Goal: Task Accomplishment & Management: Use online tool/utility

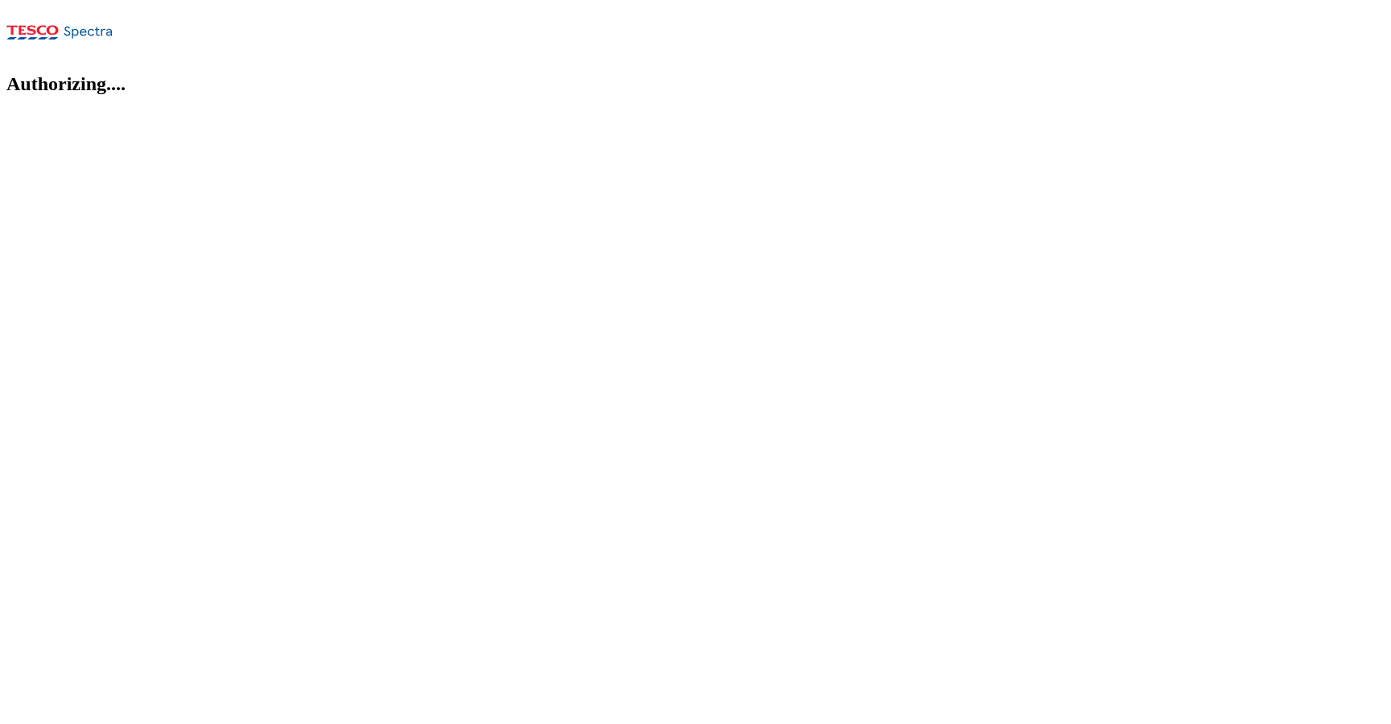
select select "flare-ghs-roi"
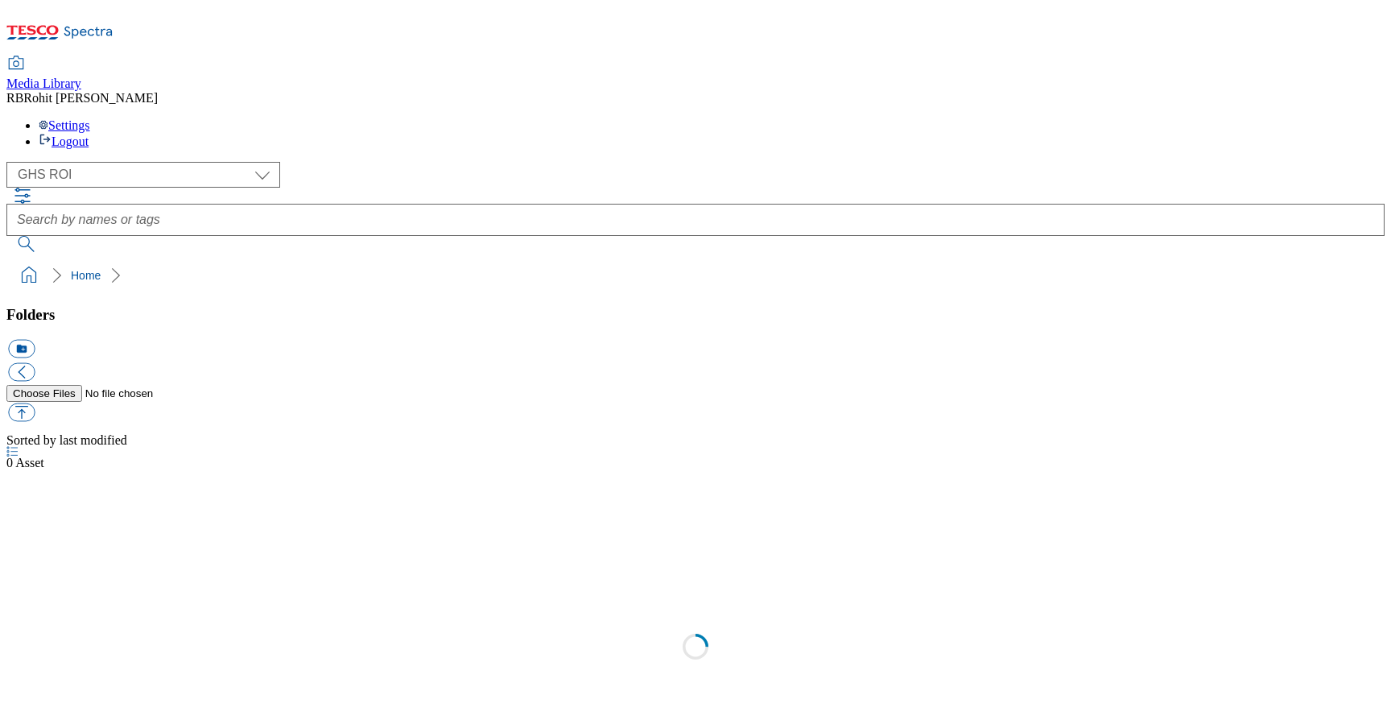
select select "flare-ghs-roi"
click at [18, 497] on icon at bounding box center [11, 502] width 11 height 11
click at [18, 664] on icon at bounding box center [11, 669] width 11 height 11
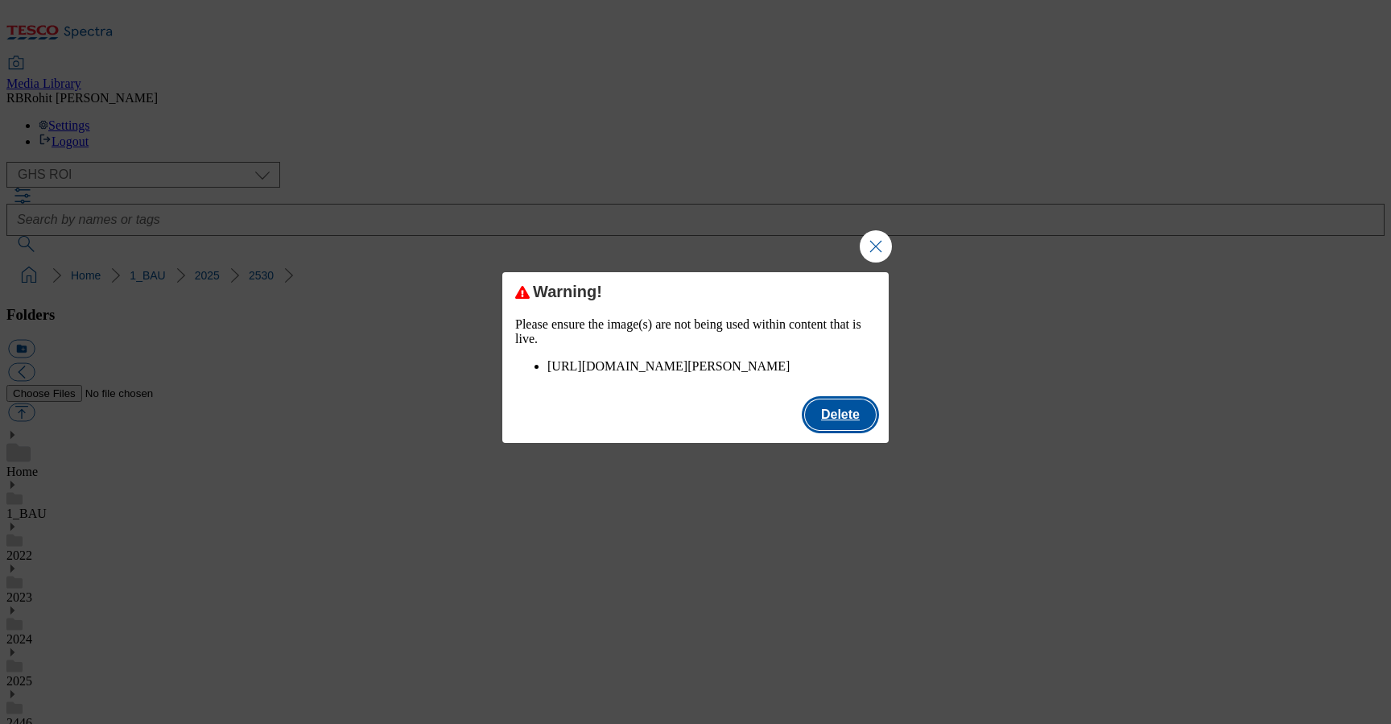
click at [831, 430] on button "Delete" at bounding box center [840, 414] width 71 height 31
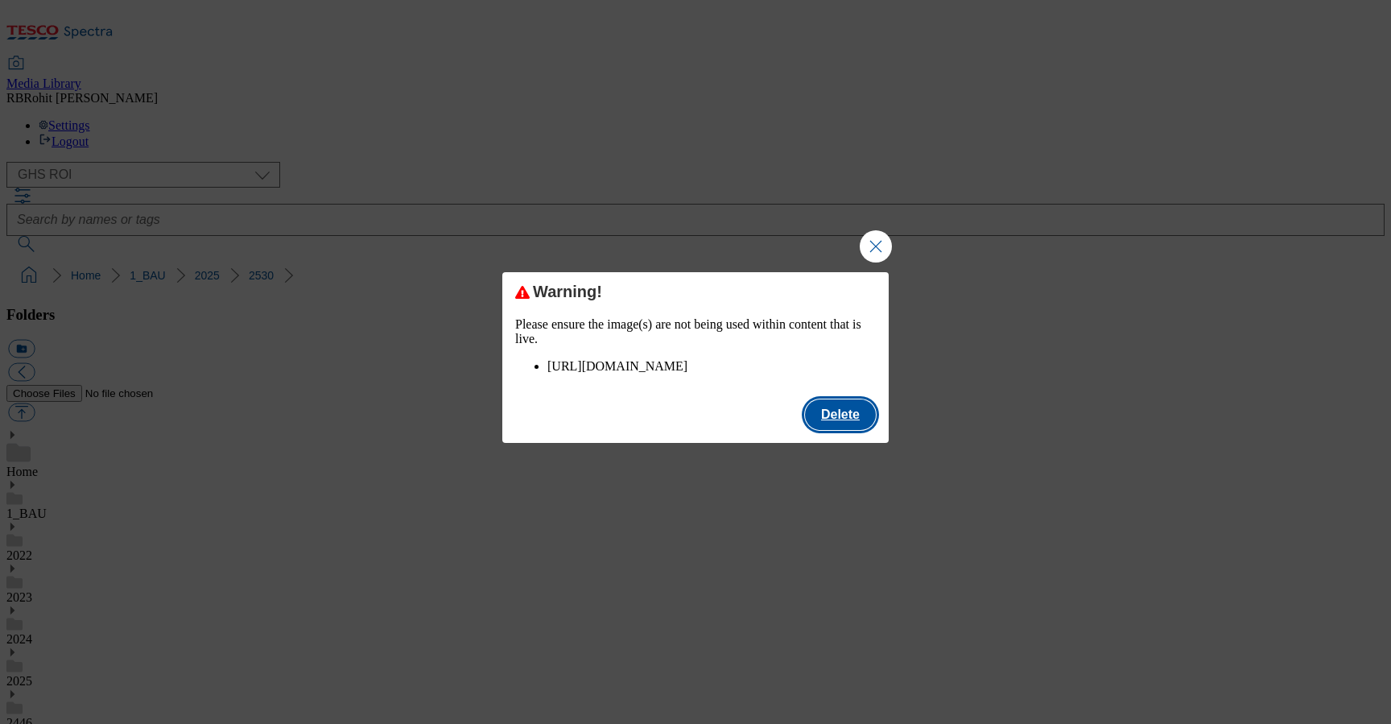
click at [844, 426] on button "Delete" at bounding box center [840, 414] width 71 height 31
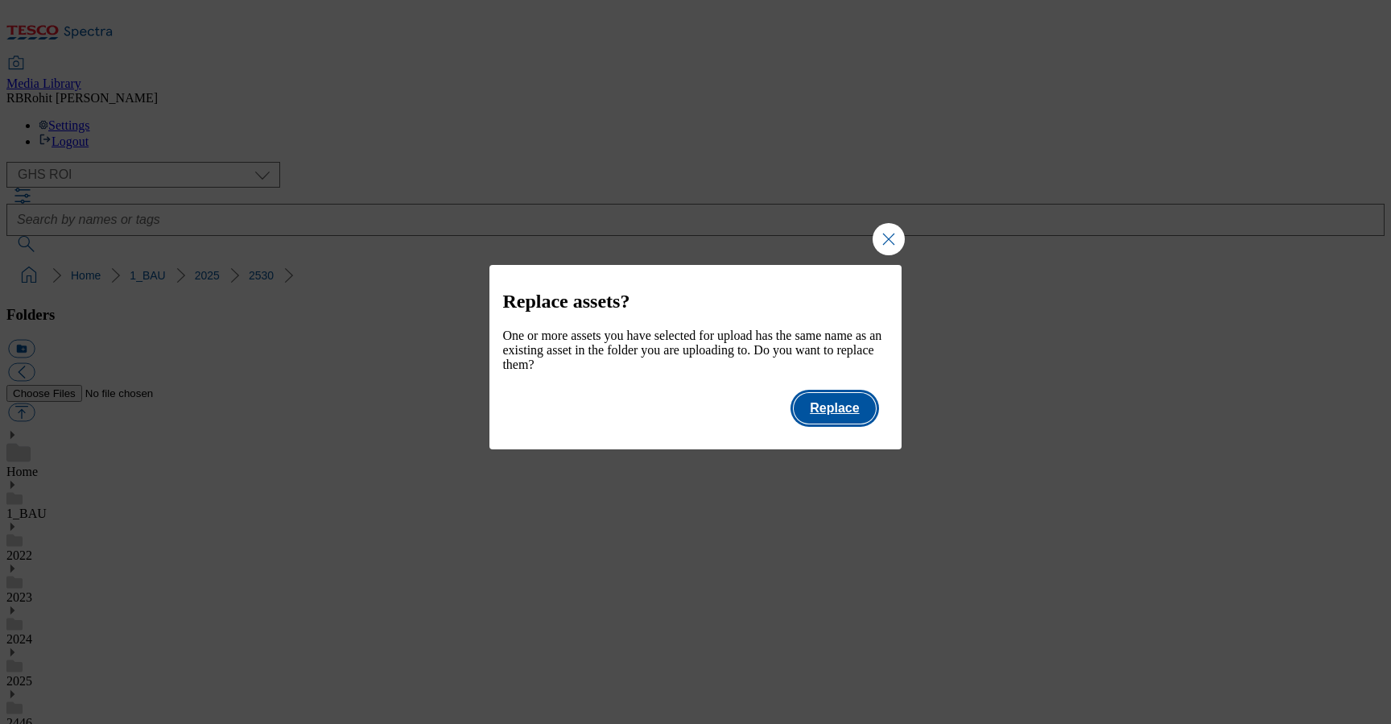
click at [857, 422] on button "Replace" at bounding box center [834, 408] width 81 height 31
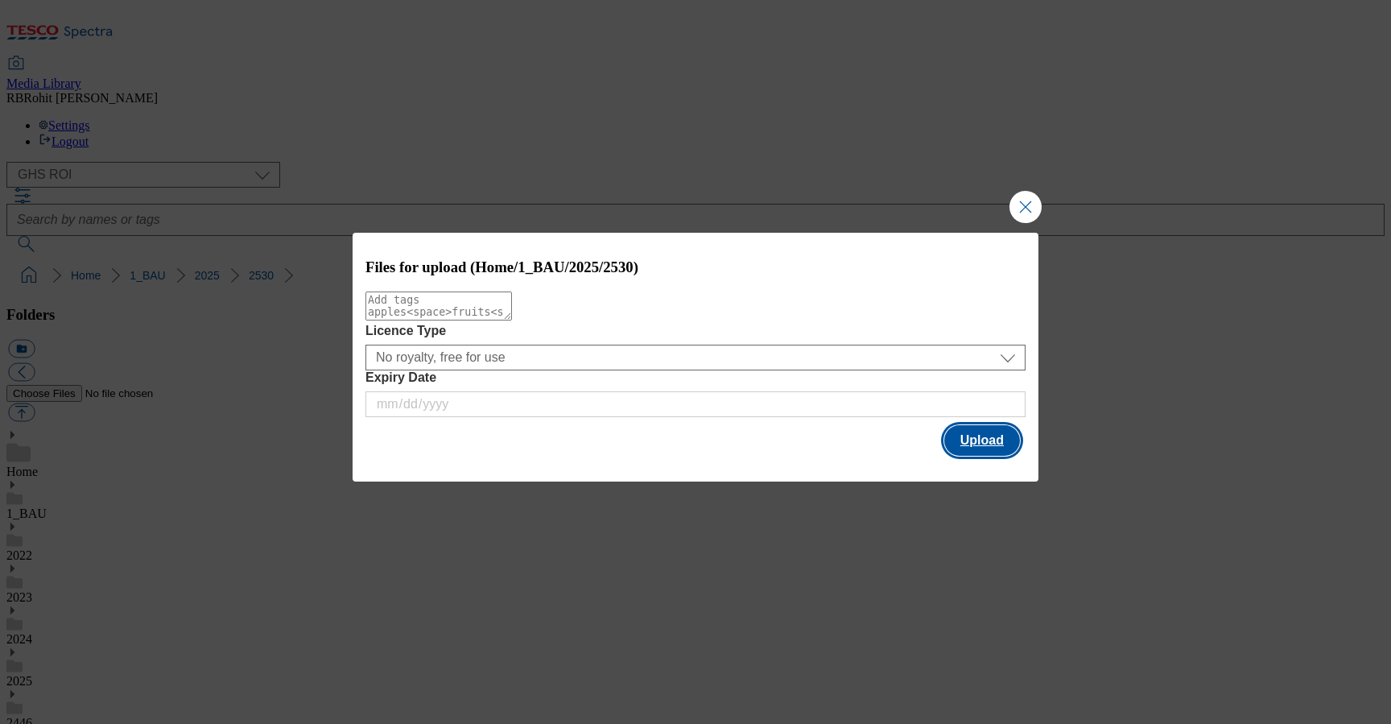
click at [973, 440] on button "Upload" at bounding box center [983, 440] width 76 height 31
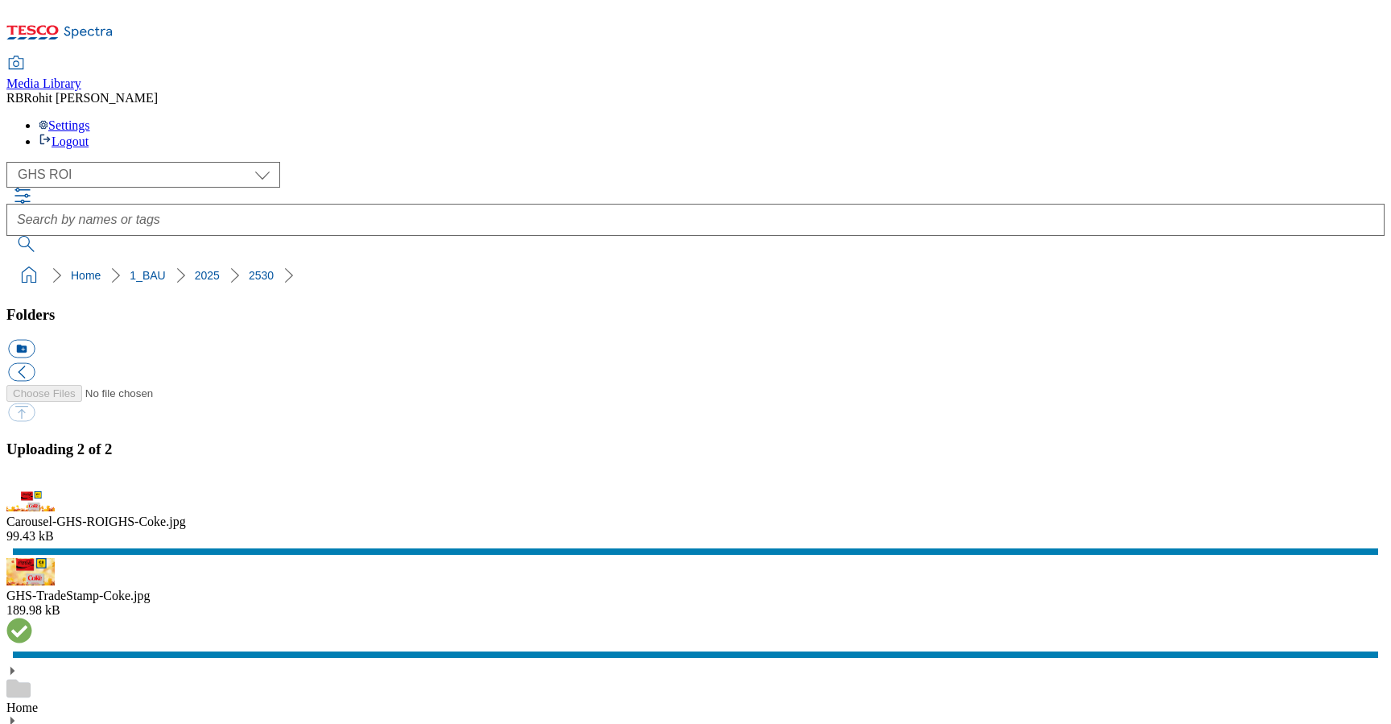
scroll to position [233, 0]
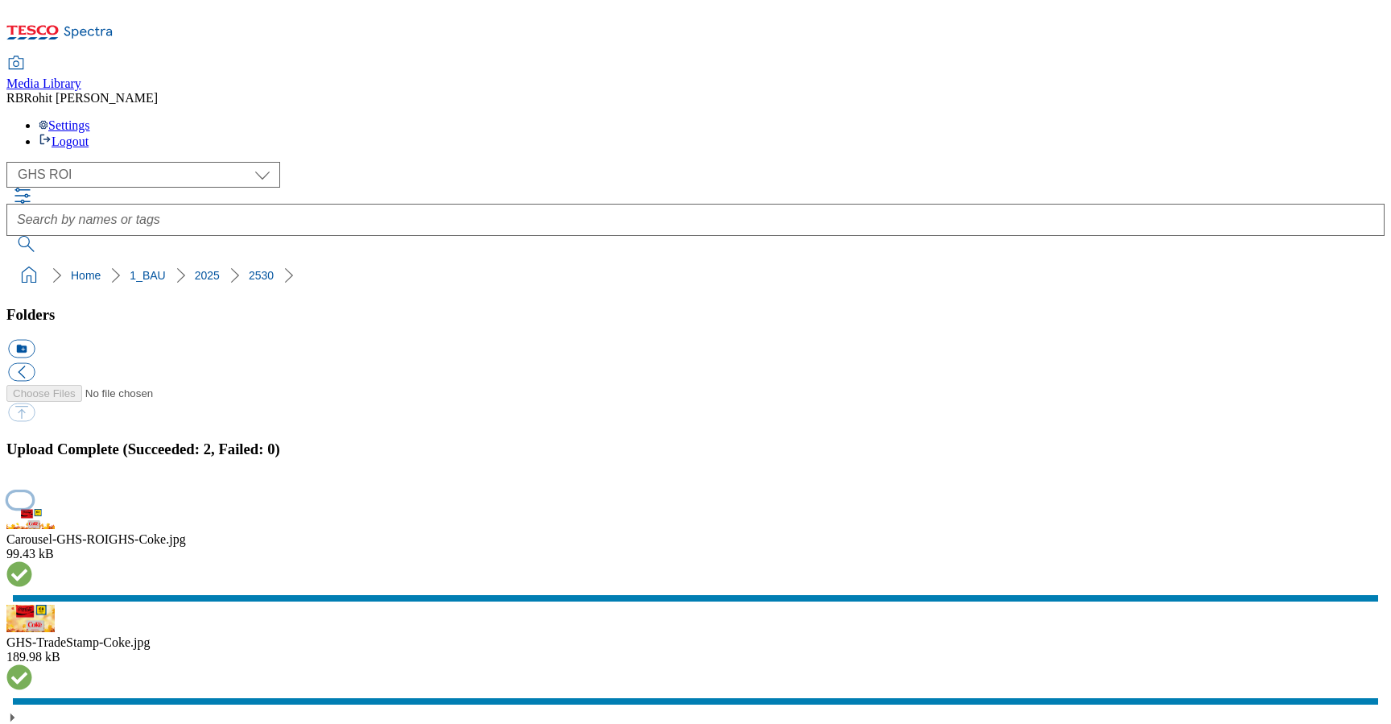
click at [32, 492] on button "button" at bounding box center [20, 499] width 24 height 15
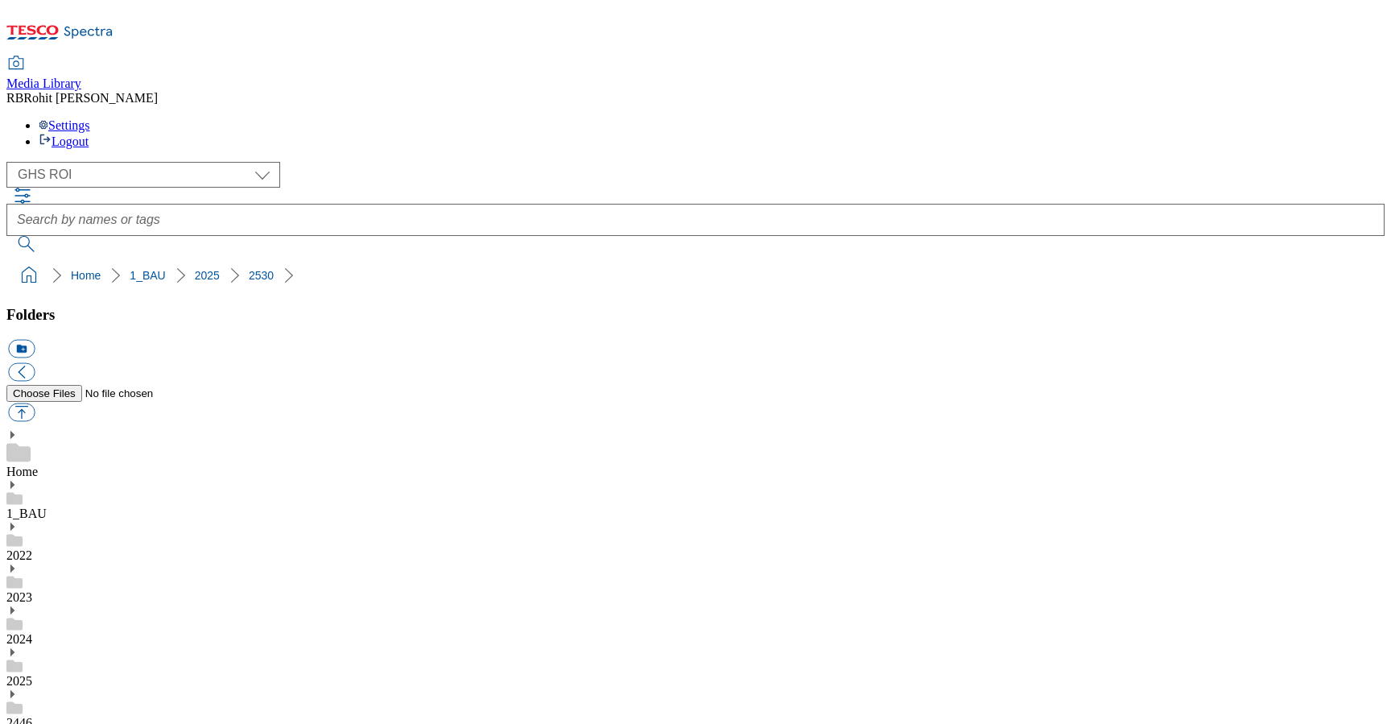
click at [118, 429] on div "Home" at bounding box center [695, 454] width 1379 height 50
click at [118, 539] on div "2022" at bounding box center [695, 560] width 1379 height 42
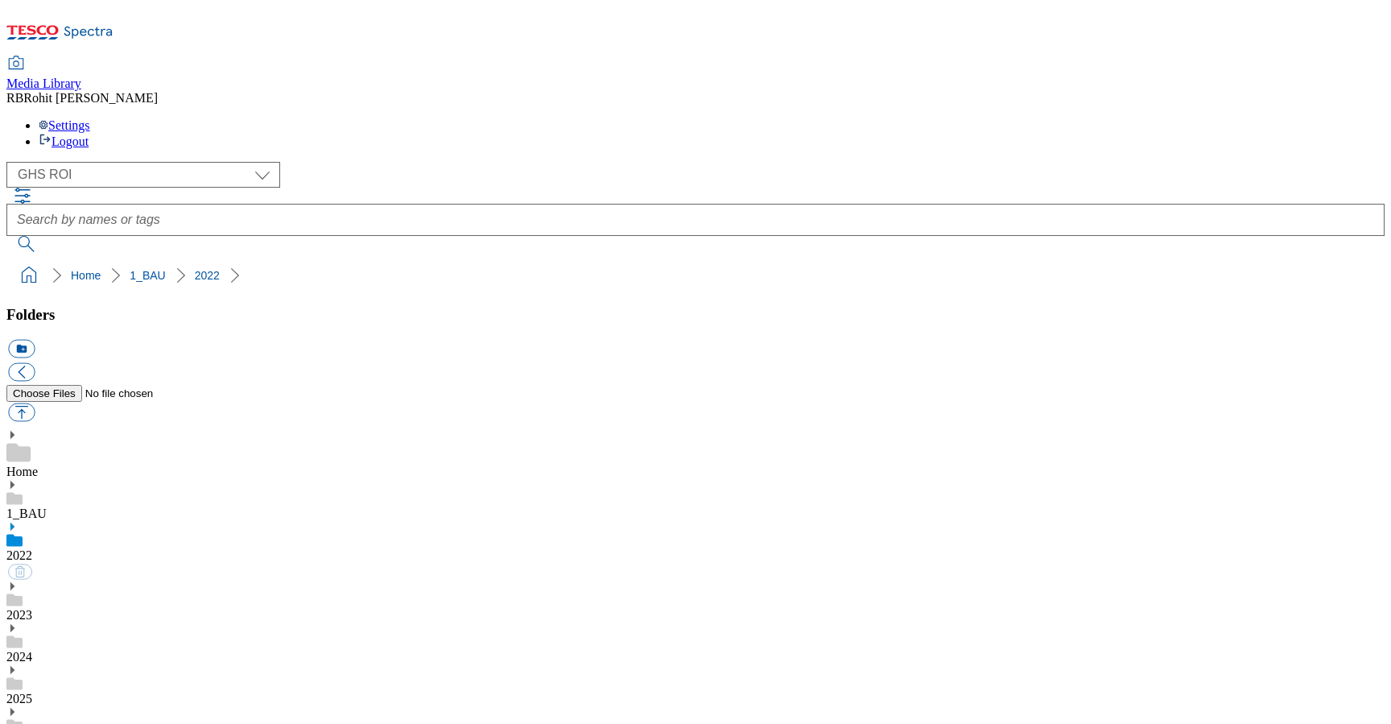
scroll to position [668, 0]
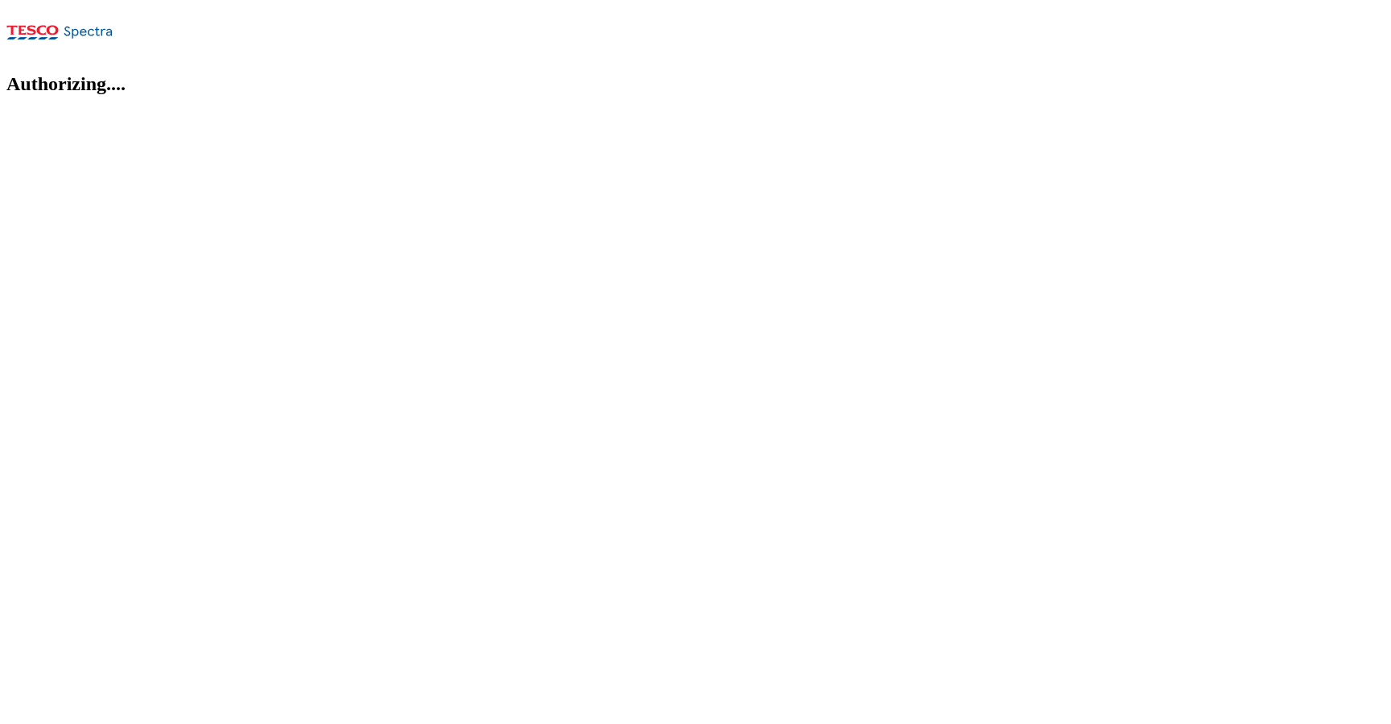
select select "flare-ghs-roi"
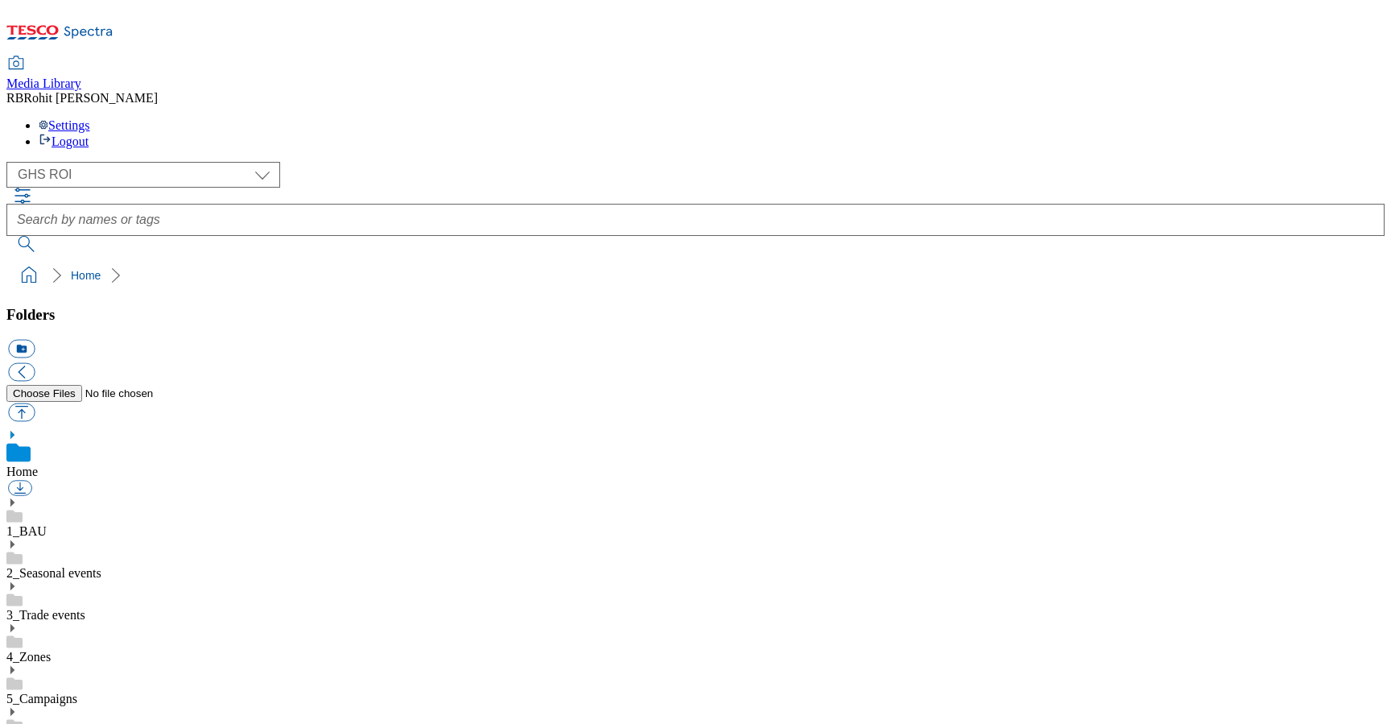
scroll to position [2, 0]
click at [18, 497] on icon at bounding box center [11, 502] width 11 height 11
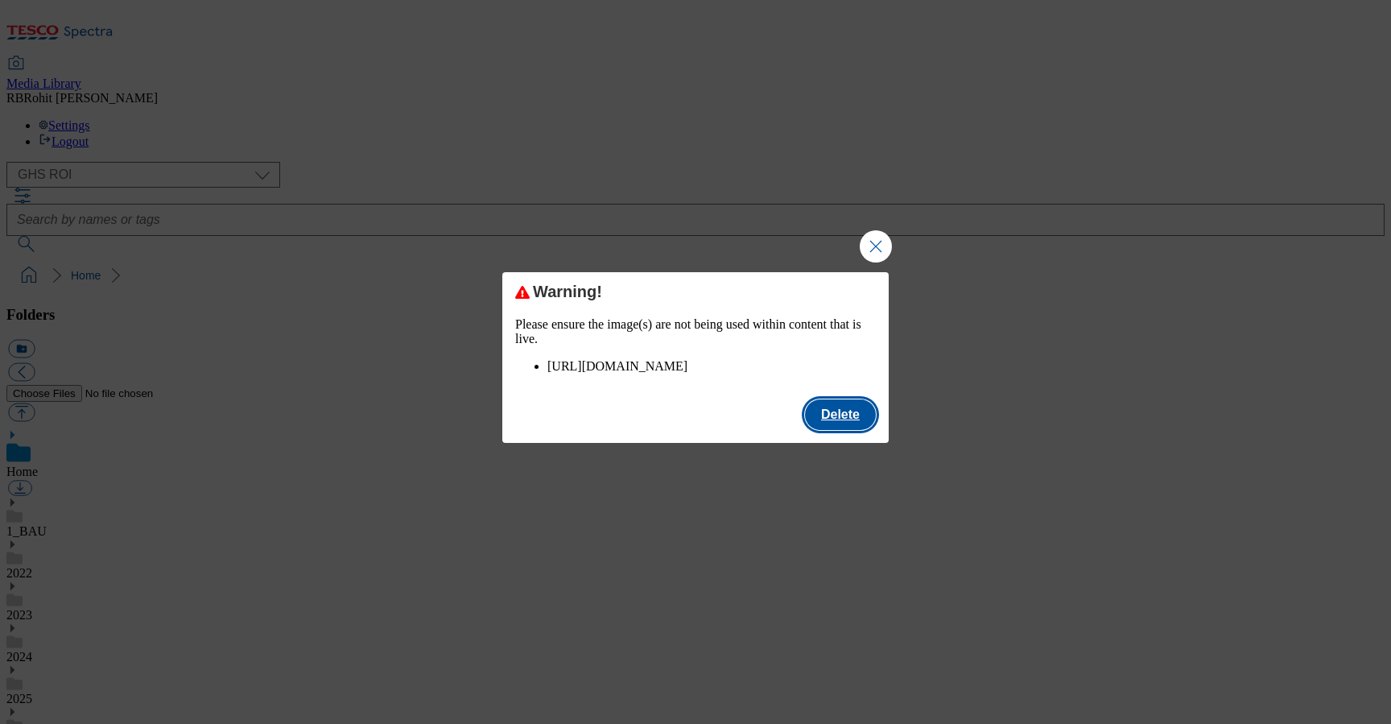
click at [866, 430] on button "Delete" at bounding box center [840, 414] width 71 height 31
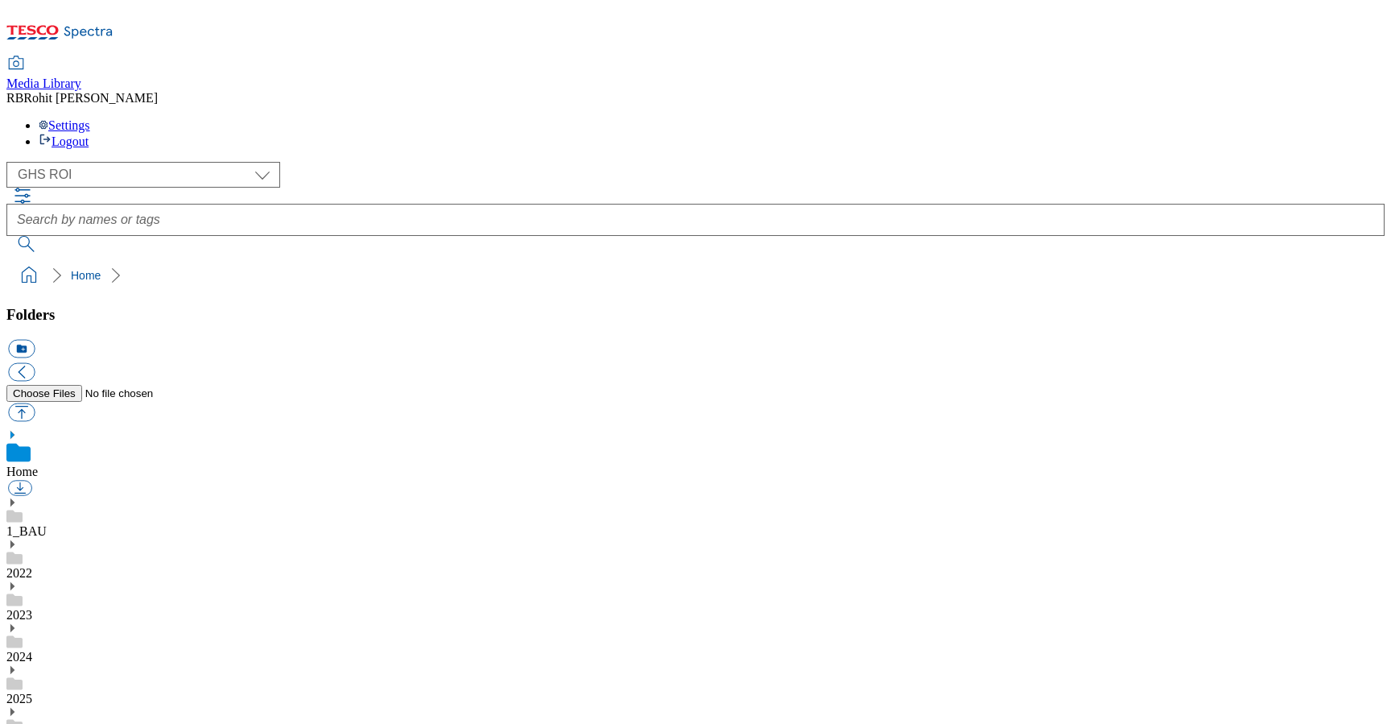
scroll to position [253, 0]
click at [14, 666] on use at bounding box center [12, 670] width 4 height 8
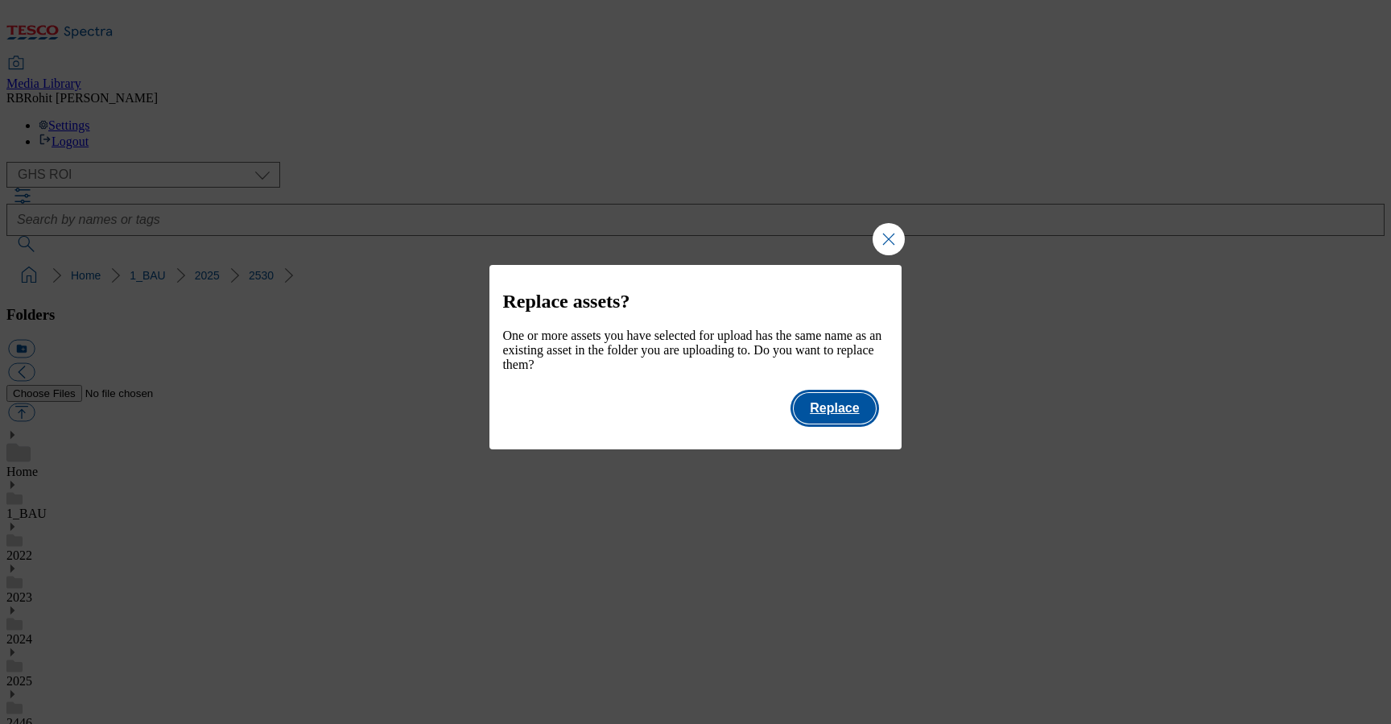
click at [848, 418] on button "Replace" at bounding box center [834, 408] width 81 height 31
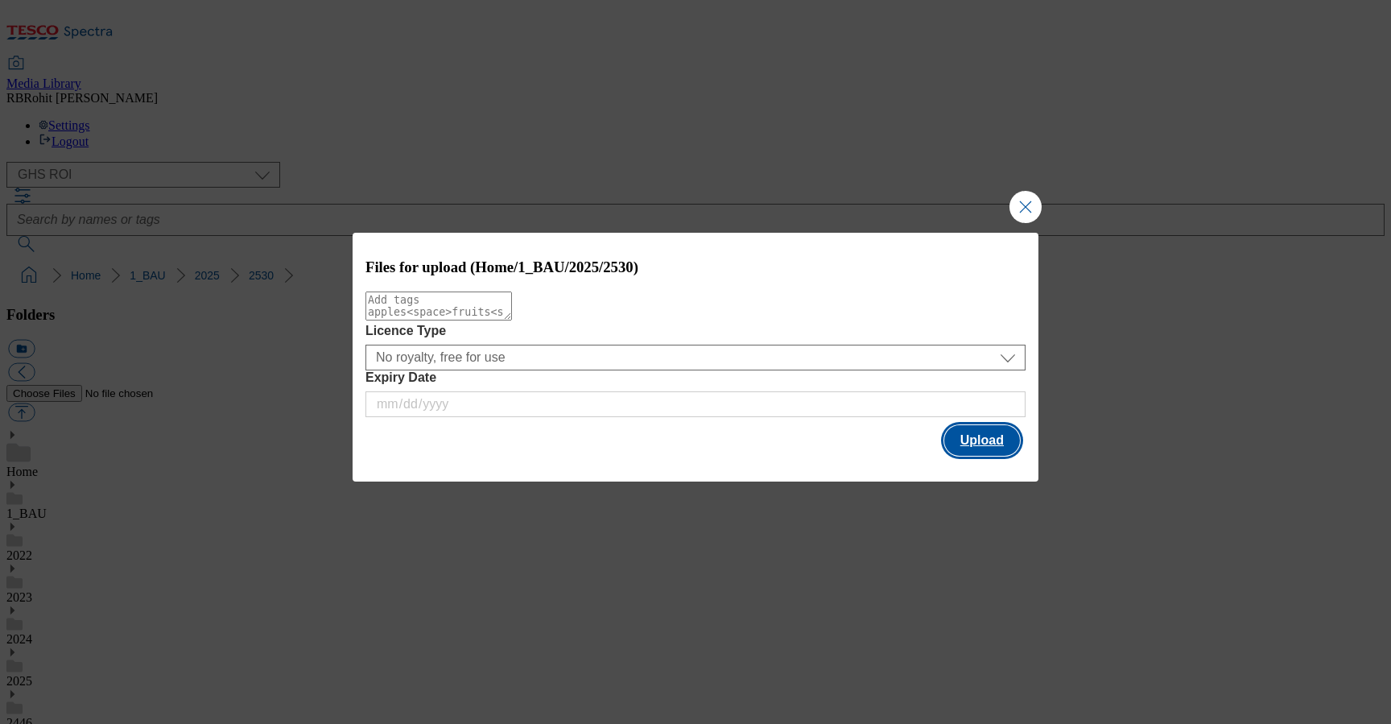
click at [972, 442] on button "Upload" at bounding box center [983, 440] width 76 height 31
click at [995, 448] on button "Upload" at bounding box center [983, 440] width 76 height 31
click at [978, 437] on button "Upload" at bounding box center [983, 440] width 76 height 31
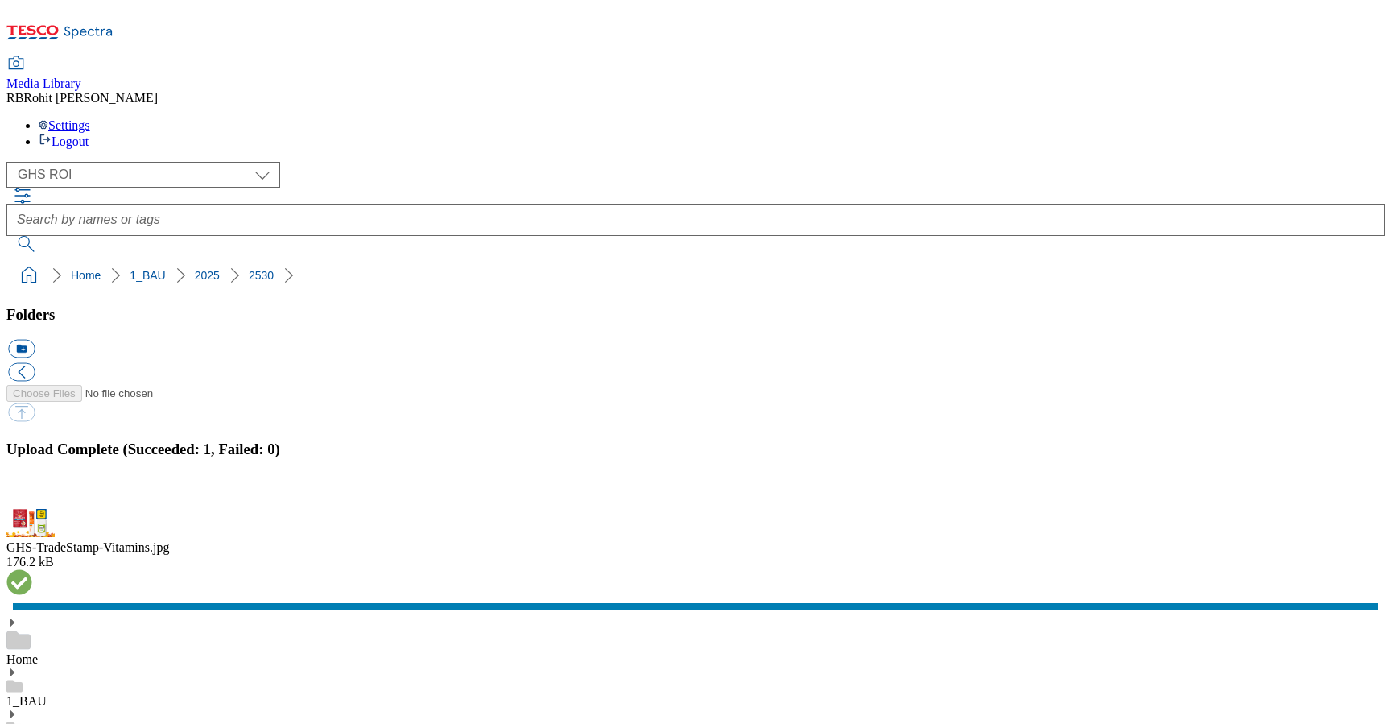
click at [32, 492] on button "button" at bounding box center [20, 499] width 24 height 15
